Goal: Transaction & Acquisition: Purchase product/service

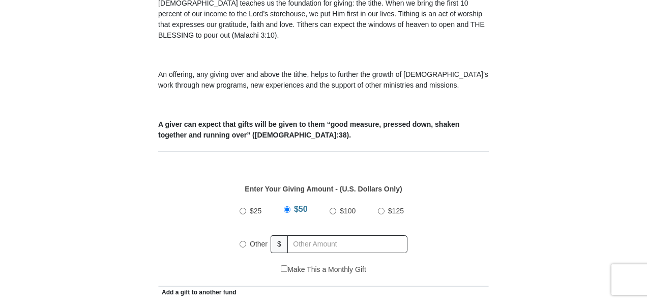
scroll to position [340, 0]
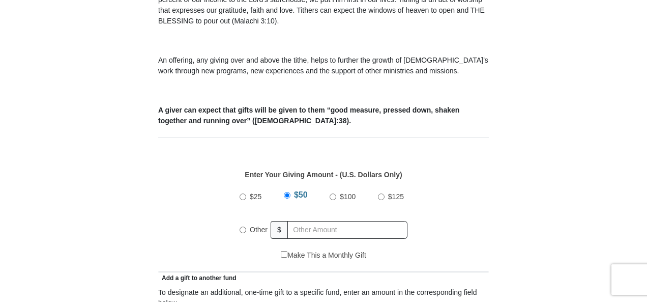
click at [243, 226] on input "Other" at bounding box center [243, 229] width 7 height 7
radio input "true"
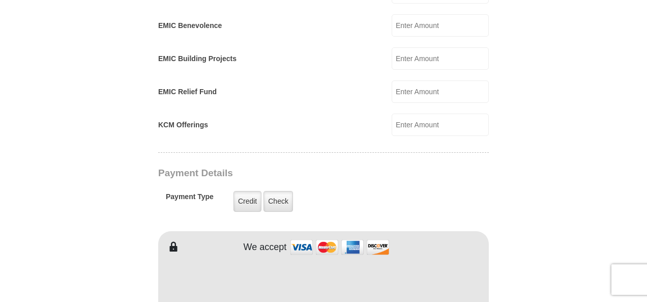
scroll to position [778, 0]
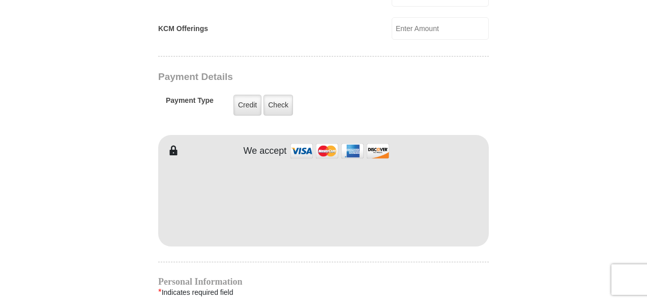
type input "300"
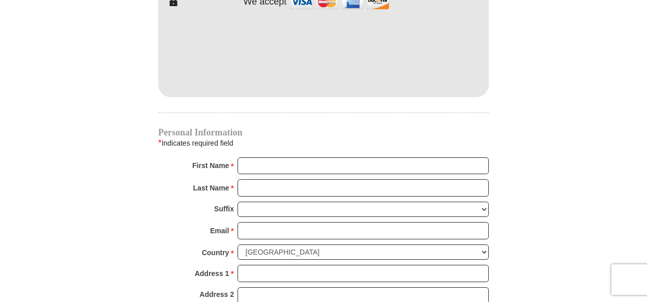
scroll to position [939, 0]
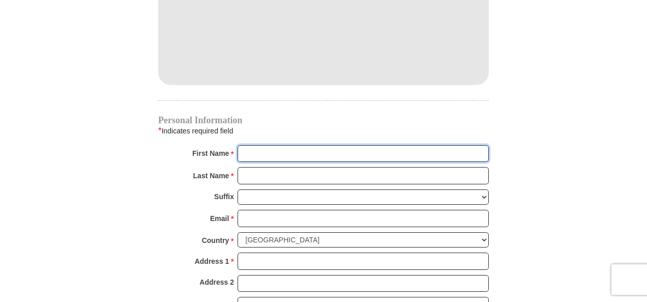
click at [278, 145] on input "First Name *" at bounding box center [363, 153] width 251 height 17
type input "Daniel"
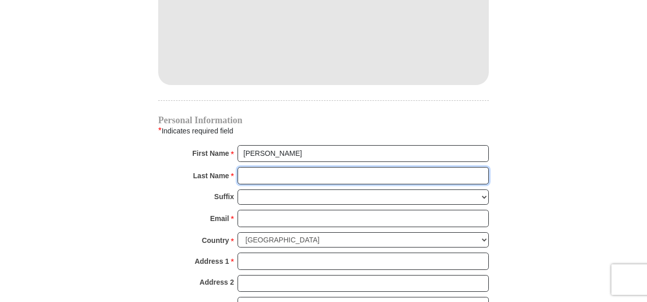
click at [300, 167] on input "Last Name *" at bounding box center [363, 175] width 251 height 17
type input "Hicklin"
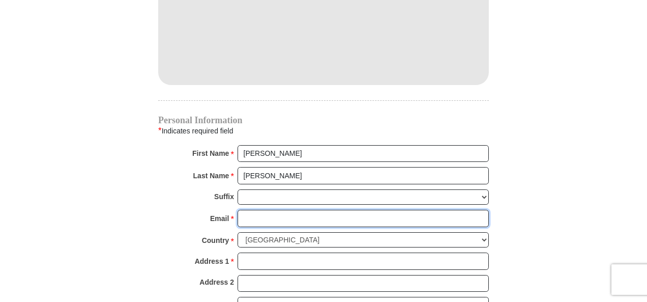
click at [292, 210] on input "Email *" at bounding box center [363, 218] width 251 height 17
type input "cedan816@gmail.com"
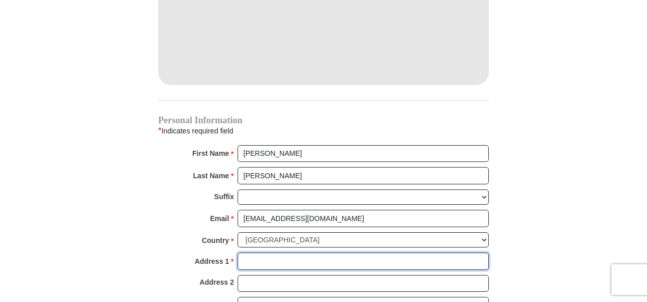
type input "16 Woodhaven Dr."
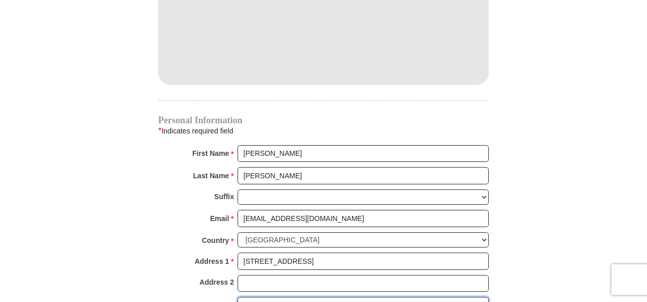
type input "Greenville"
select select "SC"
type input "29609"
type input "8644361069"
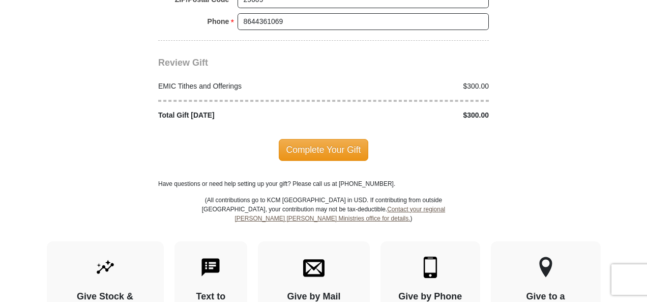
scroll to position [1298, 0]
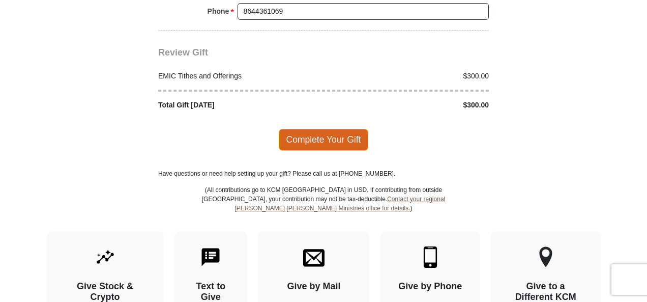
click at [316, 129] on span "Complete Your Gift" at bounding box center [324, 139] width 90 height 21
